Goal: Task Accomplishment & Management: Complete application form

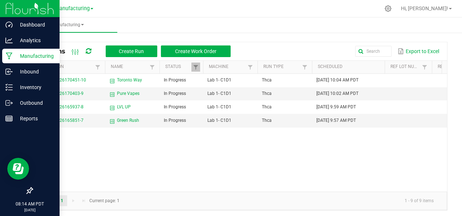
click at [28, 58] on p "Manufacturing" at bounding box center [35, 56] width 44 height 9
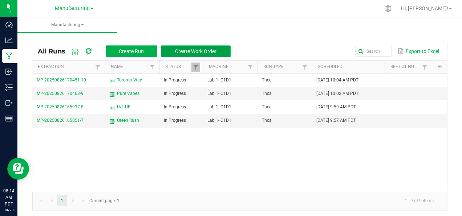
click at [197, 53] on span "Create Work Order" at bounding box center [195, 51] width 41 height 6
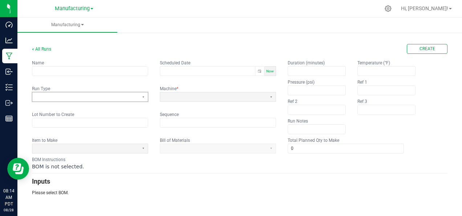
click at [127, 94] on span at bounding box center [85, 97] width 101 height 6
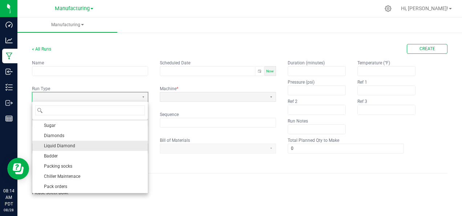
scroll to position [8, 0]
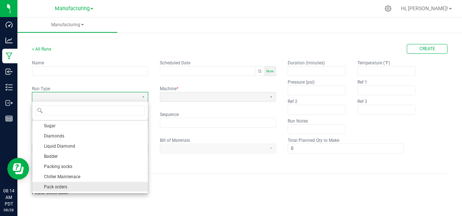
click at [67, 185] on li "Pack orders" at bounding box center [89, 186] width 115 height 10
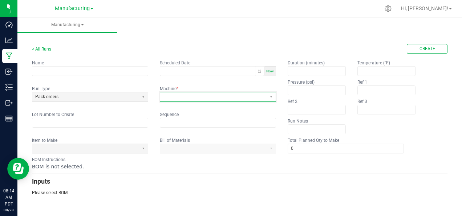
click at [213, 99] on span at bounding box center [213, 96] width 106 height 9
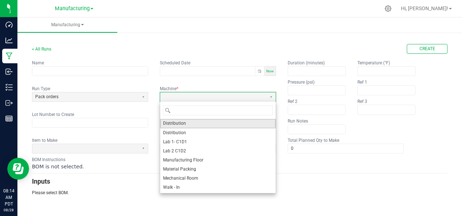
click at [195, 124] on li "Distribution" at bounding box center [217, 123] width 115 height 9
